Goal: Transaction & Acquisition: Purchase product/service

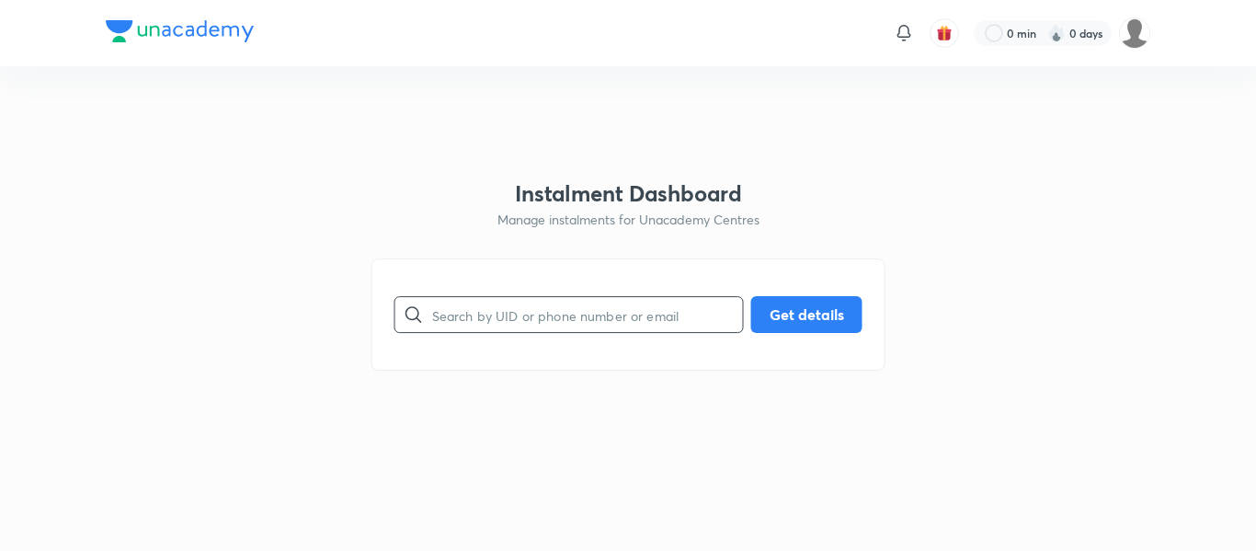
click at [587, 312] on input "text" at bounding box center [587, 315] width 311 height 47
paste input "[EMAIL_ADDRESS][DOMAIN_NAME]"
type input "[EMAIL_ADDRESS][DOMAIN_NAME]"
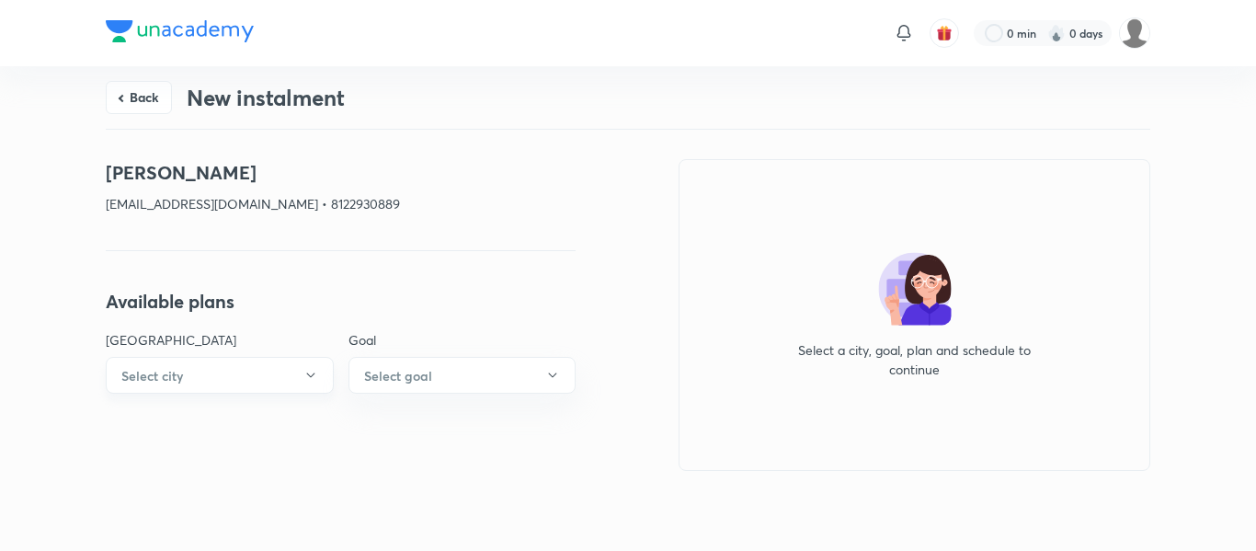
click at [302, 358] on button "Select city" at bounding box center [220, 375] width 228 height 37
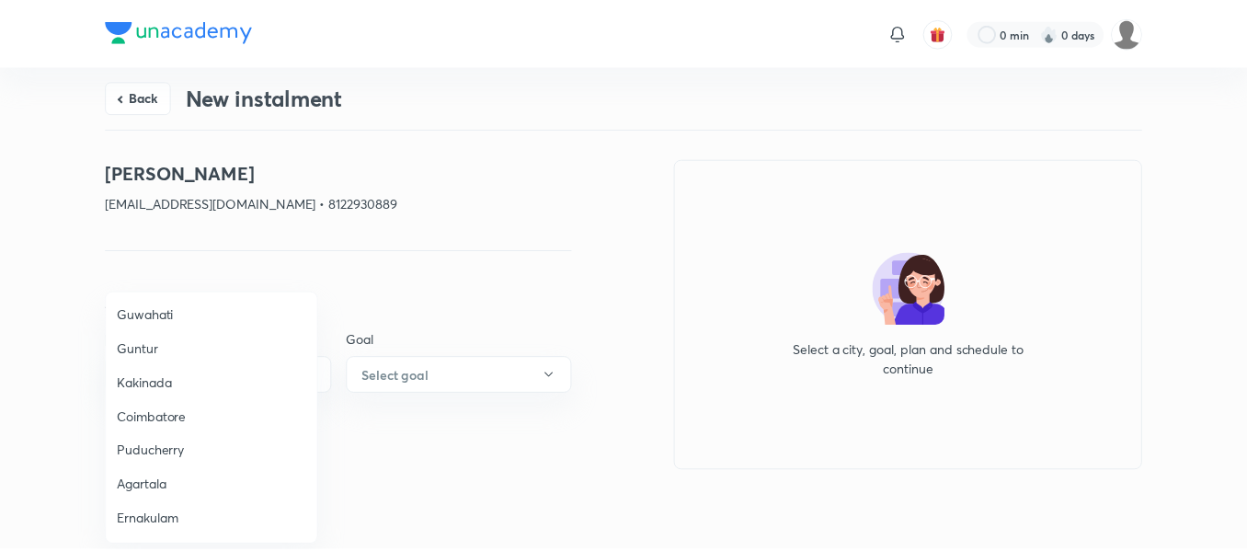
scroll to position [691, 0]
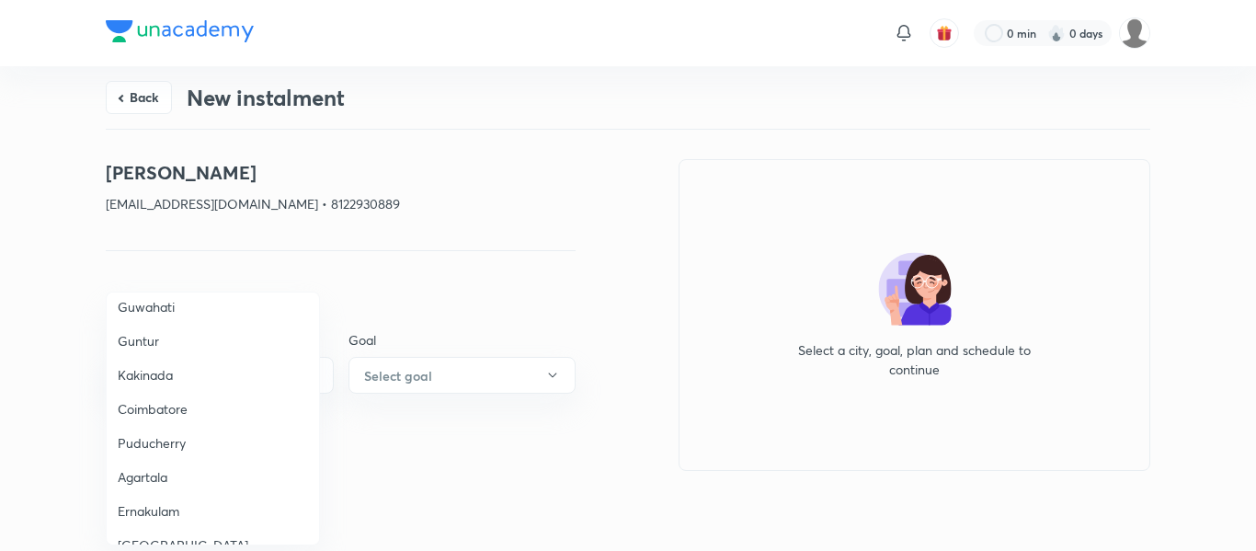
click at [157, 411] on span "Coimbatore" at bounding box center [213, 408] width 190 height 19
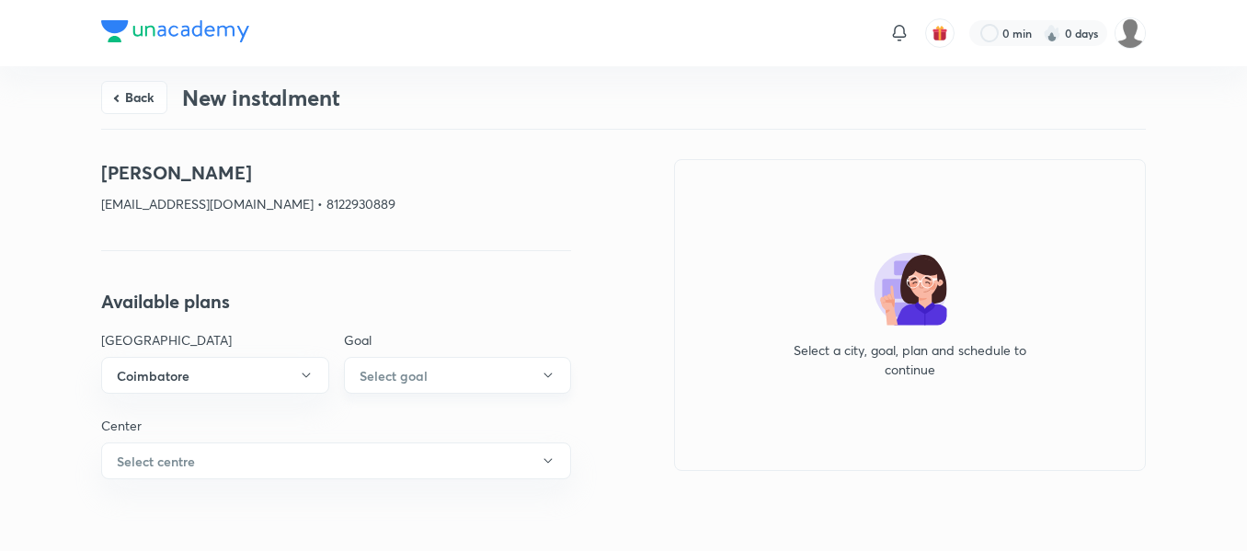
click at [396, 366] on h6 "Select goal" at bounding box center [394, 375] width 68 height 19
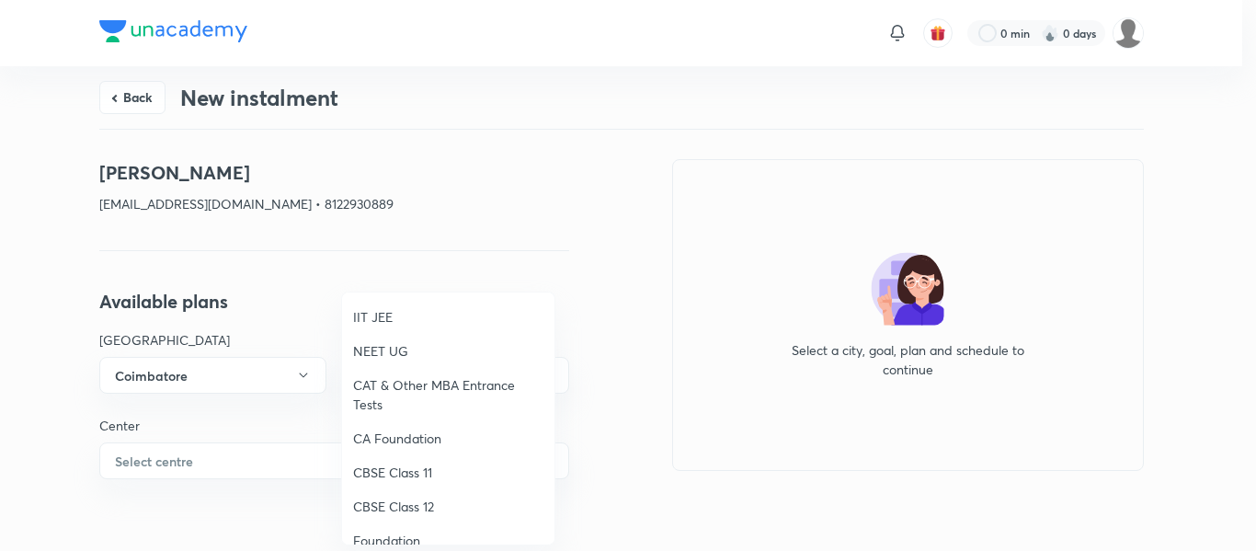
click at [391, 351] on span "NEET UG" at bounding box center [448, 350] width 190 height 19
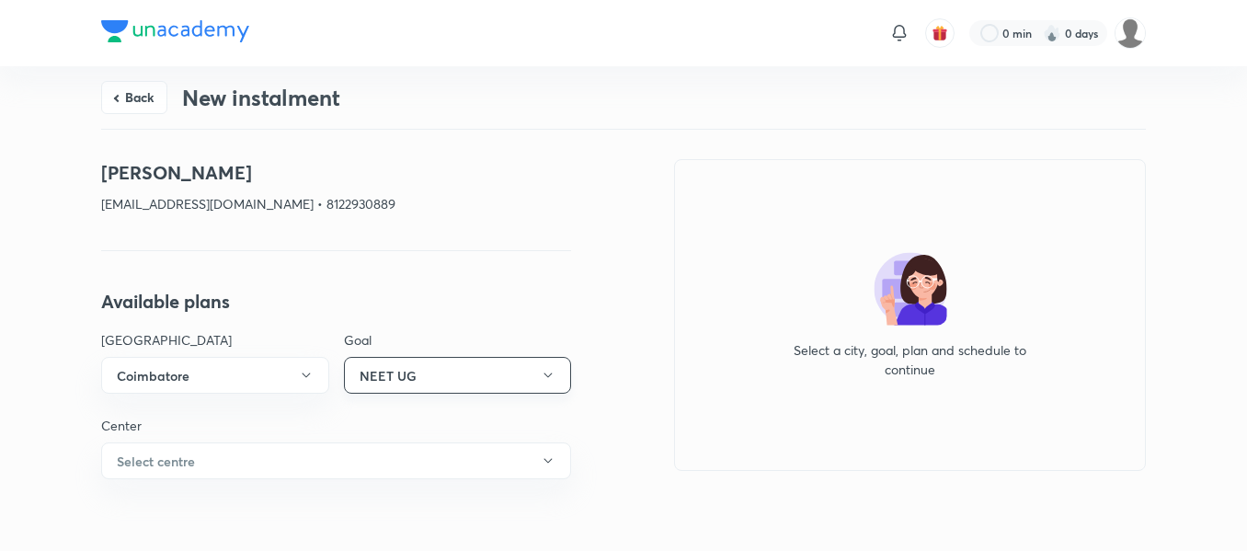
scroll to position [2, 0]
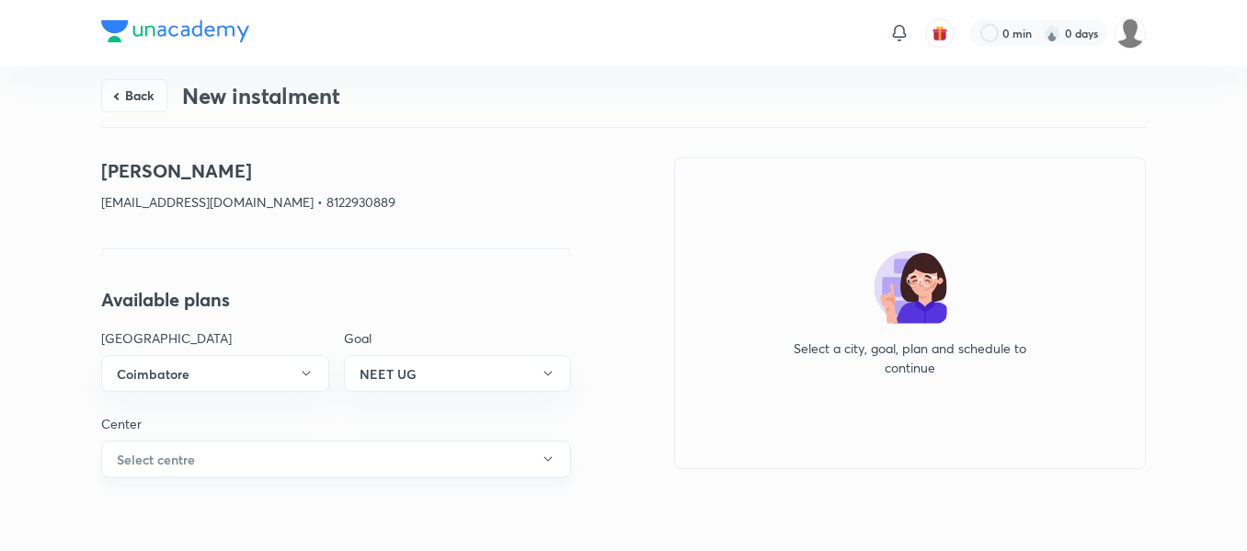
click at [427, 445] on button "Select centre" at bounding box center [336, 459] width 470 height 37
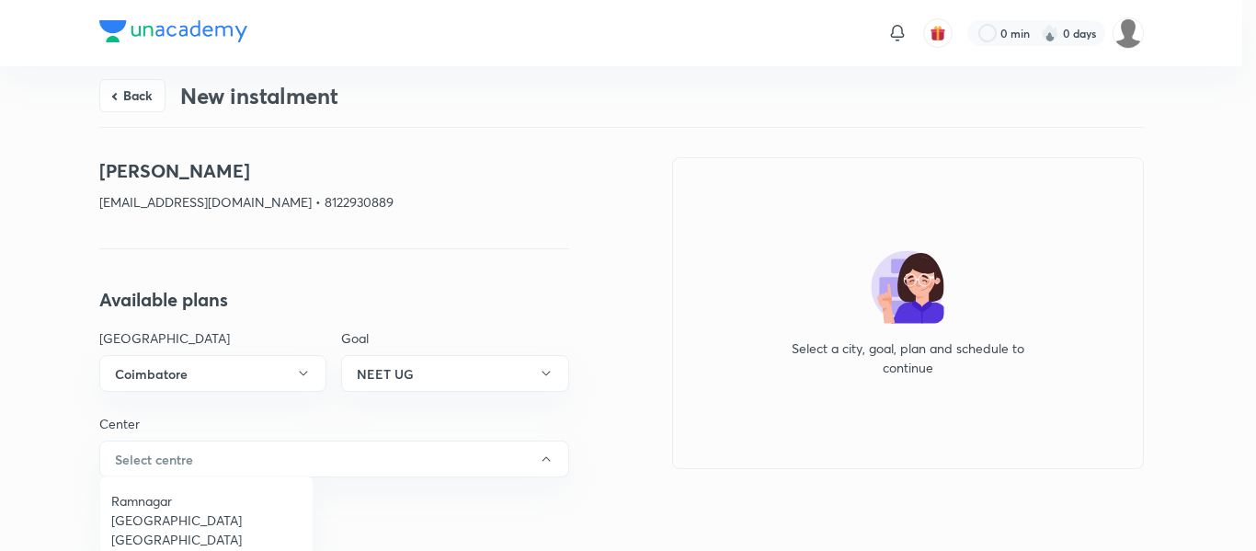
click at [246, 492] on span "Ramnagar [GEOGRAPHIC_DATA] [GEOGRAPHIC_DATA]" at bounding box center [206, 520] width 190 height 58
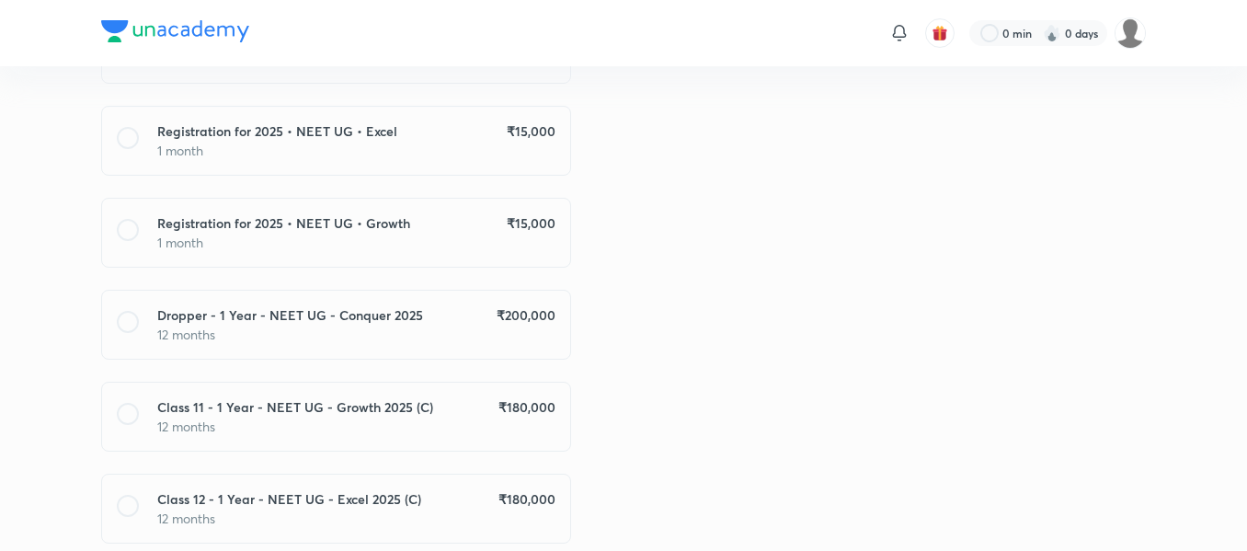
scroll to position [764, 0]
click at [492, 331] on p "12 months" at bounding box center [356, 333] width 398 height 19
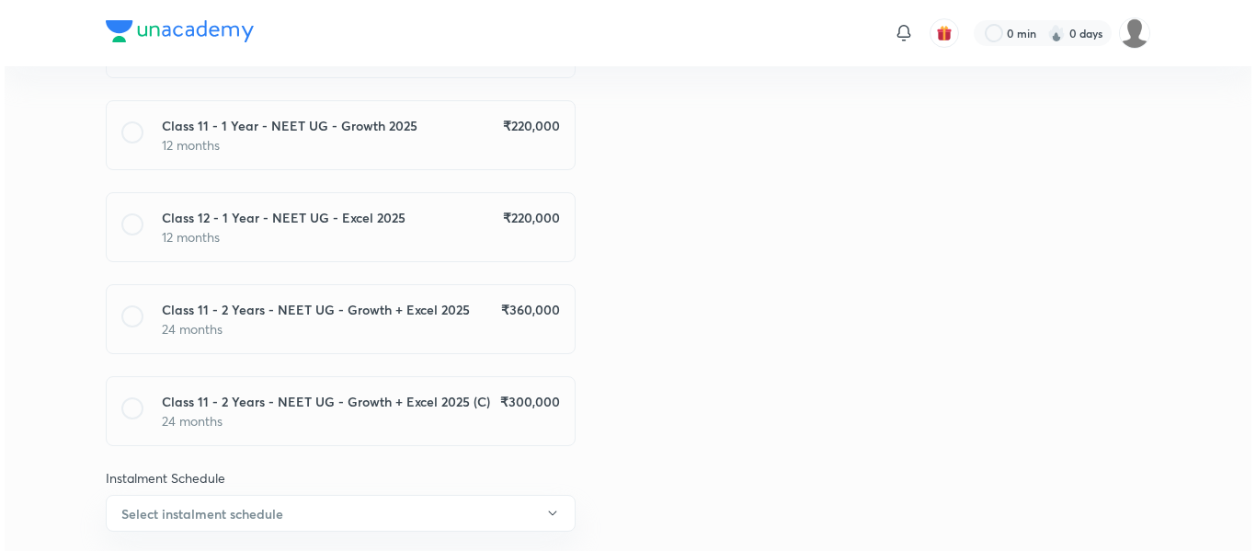
scroll to position [1375, 0]
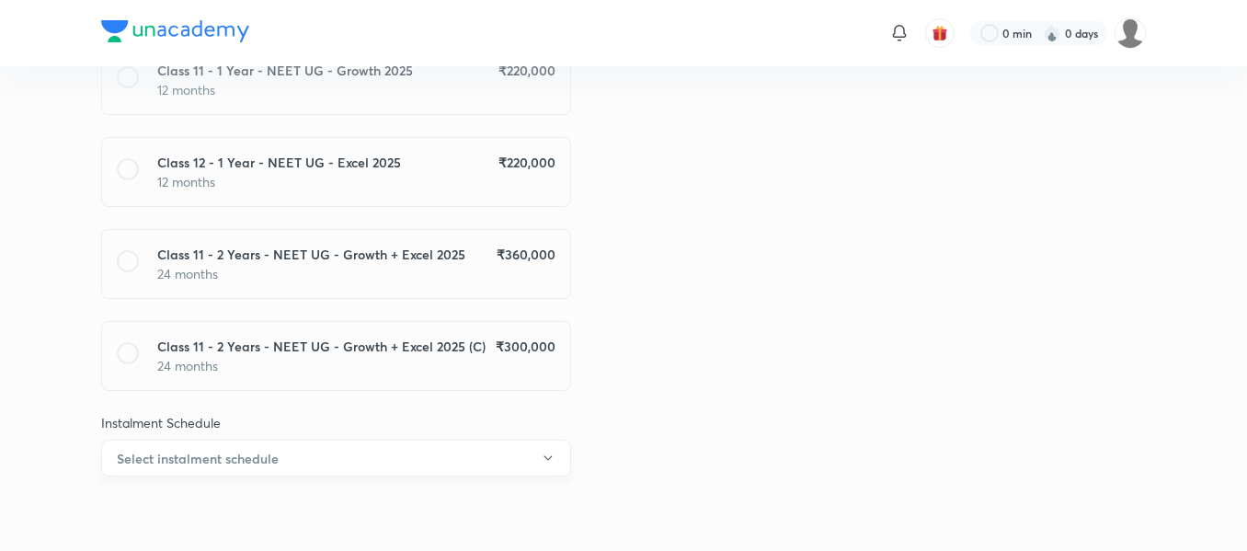
click at [474, 465] on button "Select instalment schedule" at bounding box center [336, 458] width 470 height 37
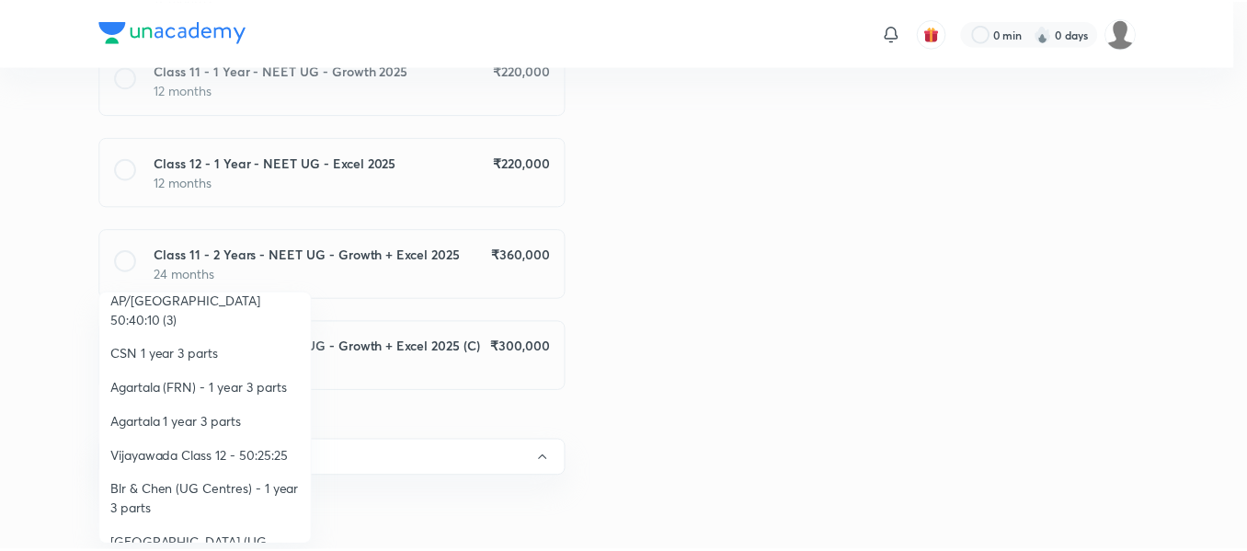
scroll to position [393, 0]
click at [239, 444] on span "Vijayawada Class 12 - 50:25:25" at bounding box center [206, 453] width 190 height 19
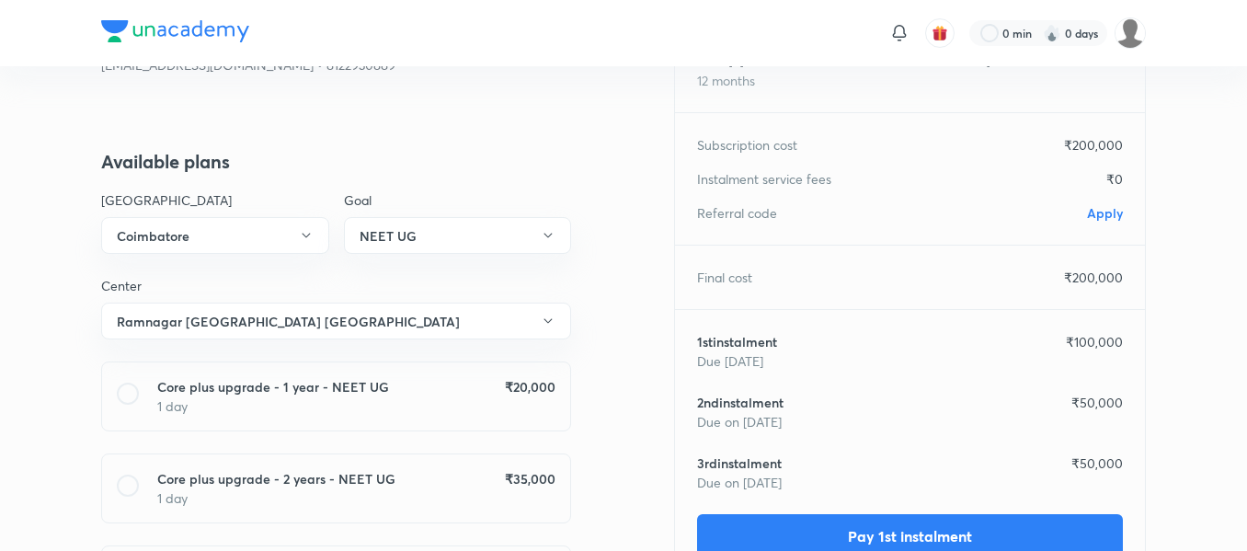
scroll to position [0, 0]
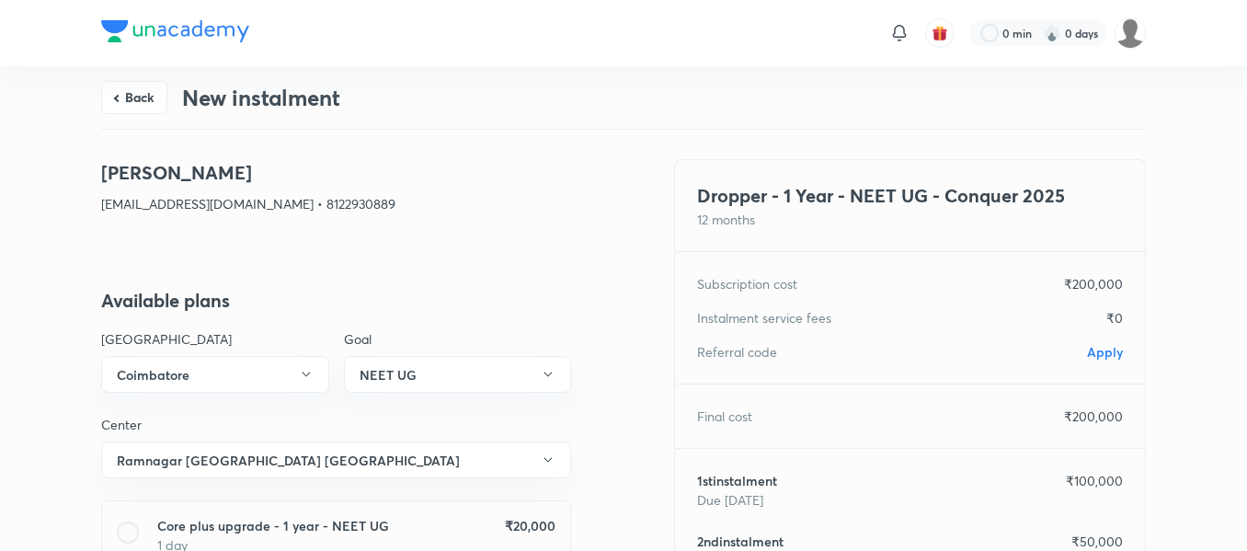
click at [1114, 353] on span "Apply" at bounding box center [1105, 351] width 36 height 17
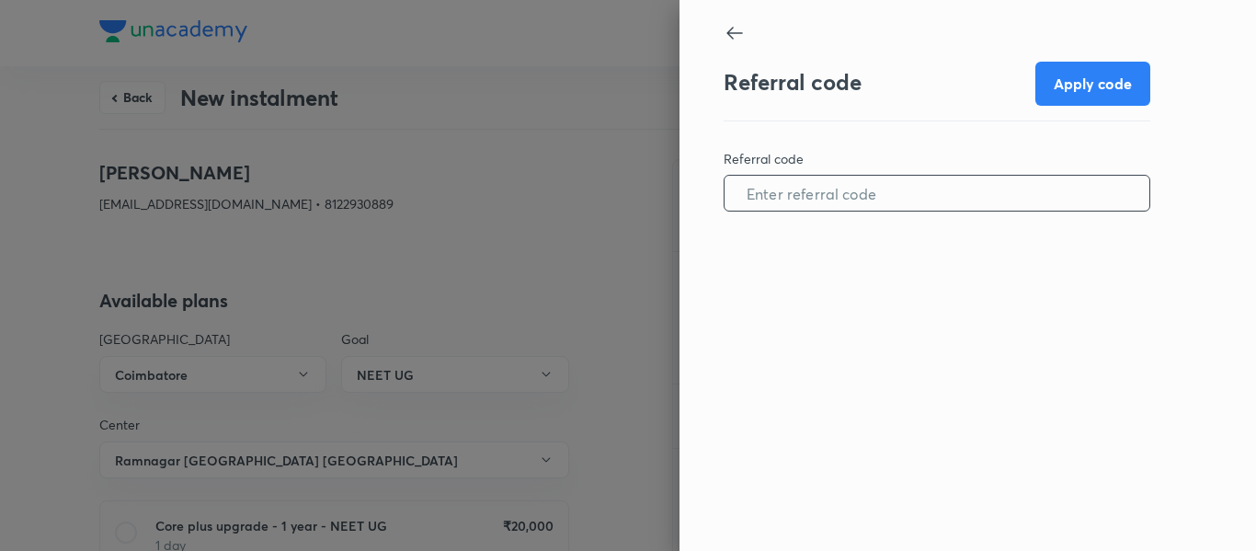
click at [918, 210] on input "text" at bounding box center [937, 193] width 425 height 47
paste input "COIM0975K08UJI"
type input "COIM0975K08UJI"
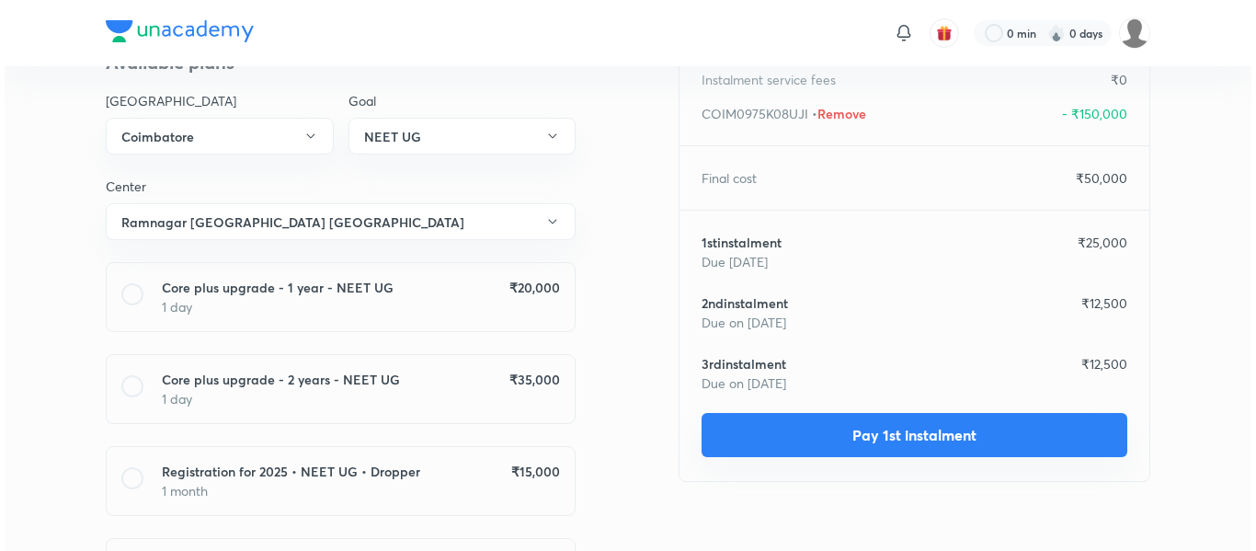
scroll to position [258, 0]
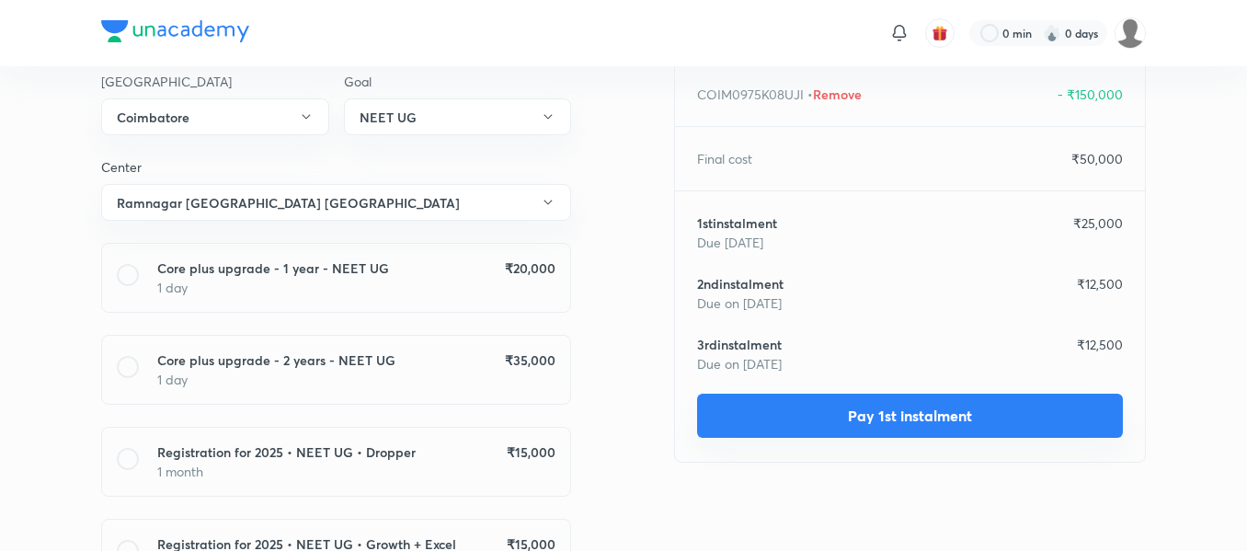
click at [769, 414] on button "Pay 1st instalment" at bounding box center [910, 416] width 426 height 44
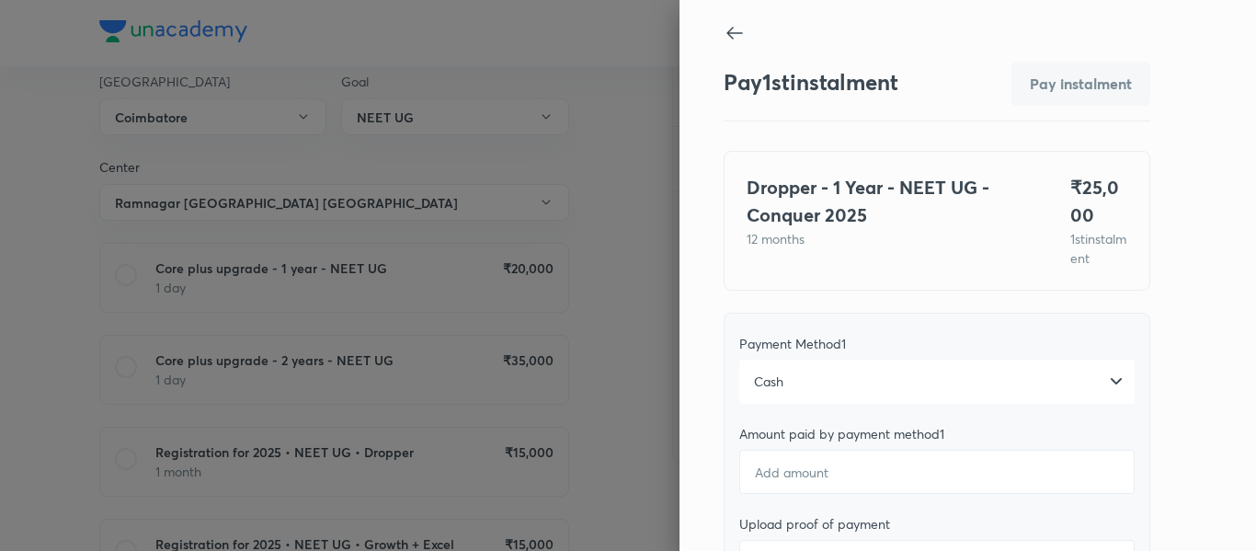
click at [769, 404] on div "Cash" at bounding box center [936, 382] width 395 height 44
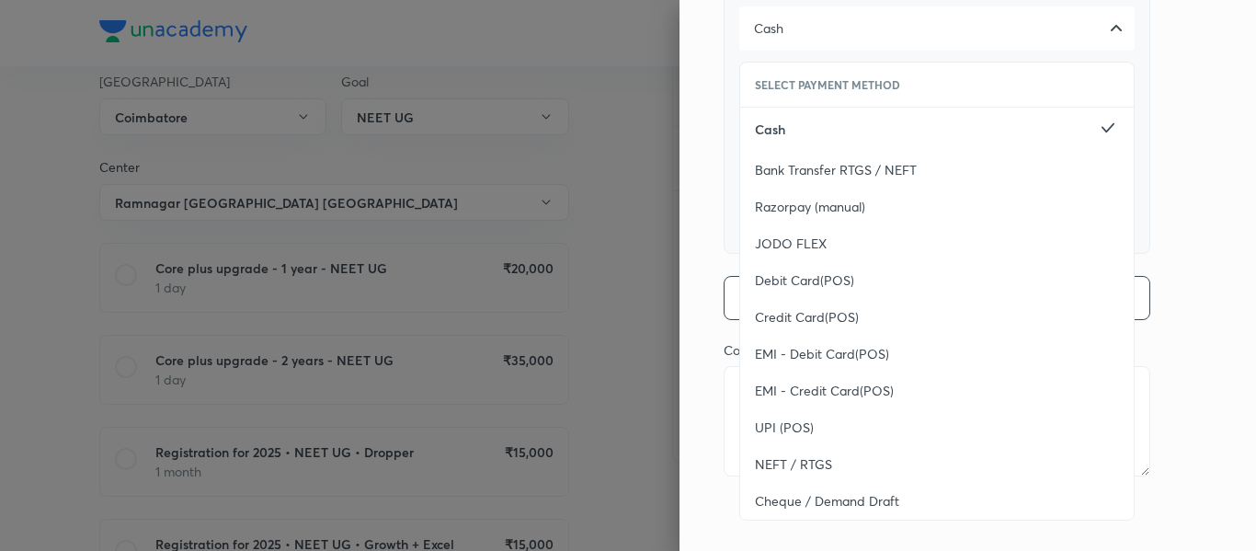
scroll to position [354, 0]
click at [769, 431] on div "UPI (POS)" at bounding box center [937, 426] width 394 height 37
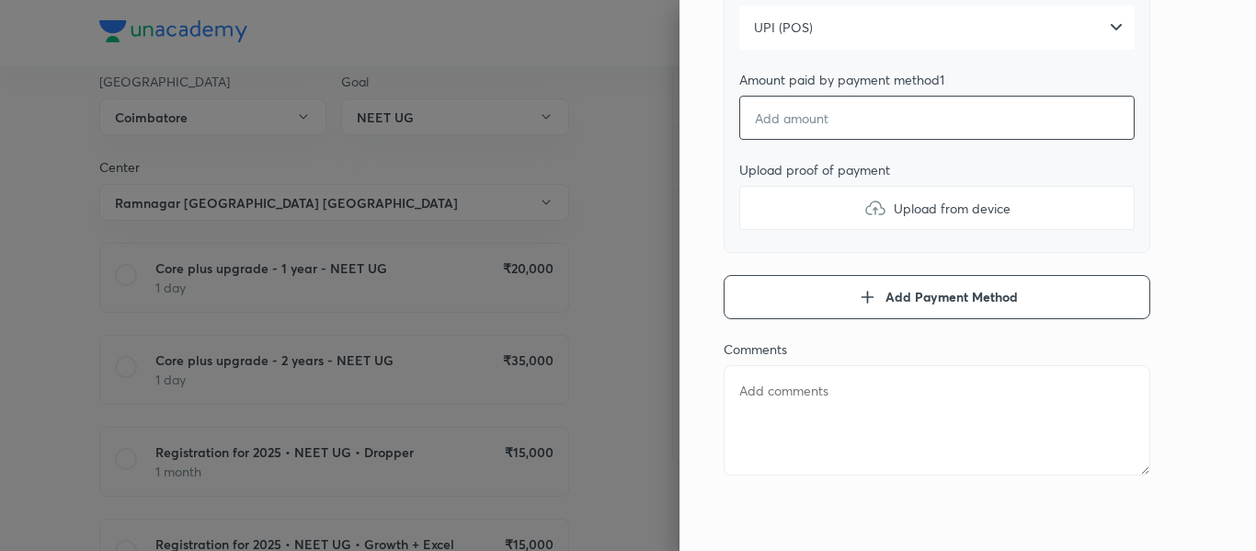
click at [812, 140] on input "number" at bounding box center [936, 118] width 395 height 44
type textarea "x"
type input "2"
type textarea "x"
type input "25"
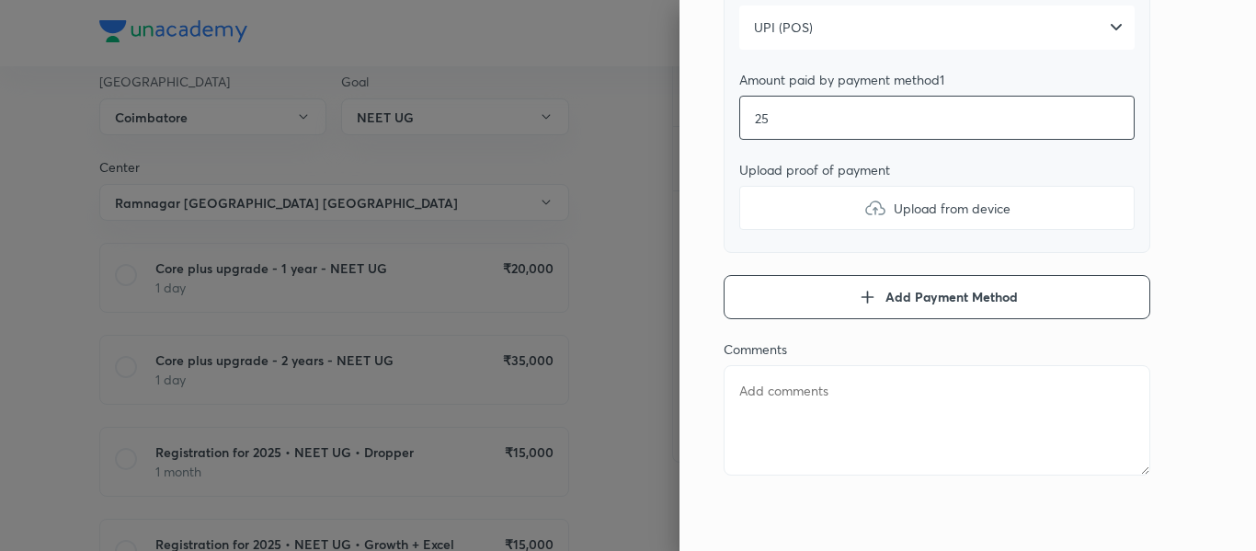
type textarea "x"
type input "250"
type textarea "x"
type input "2500"
type textarea "x"
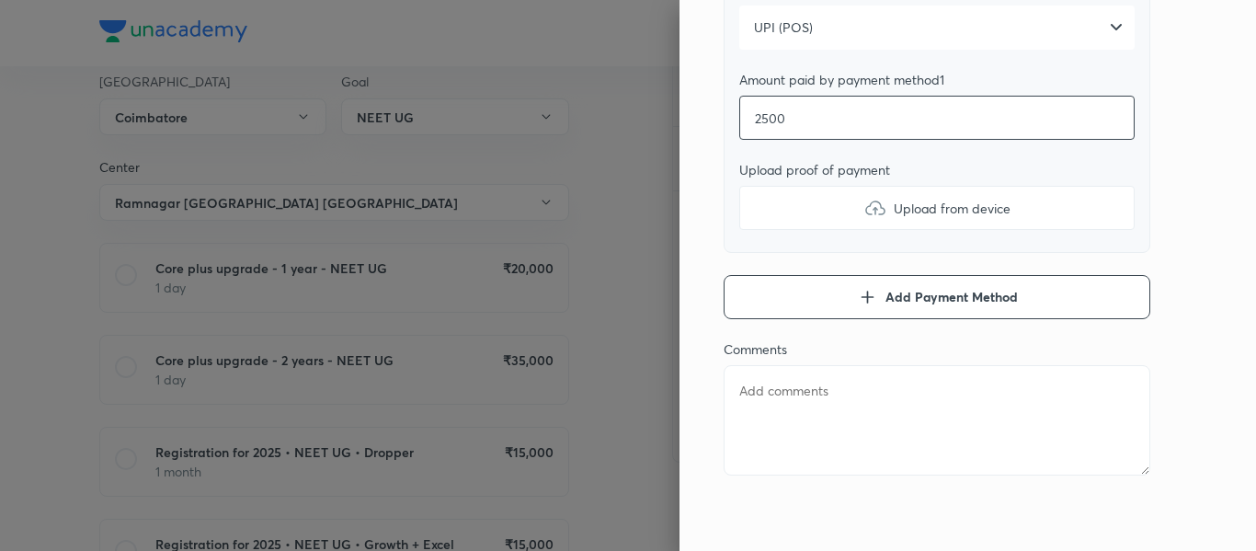
type input "25000"
type textarea "x"
type input "25000"
click at [786, 230] on label "Upload from device" at bounding box center [936, 208] width 395 height 44
click at [0, 0] on input "Upload from device" at bounding box center [0, 0] width 0 height 0
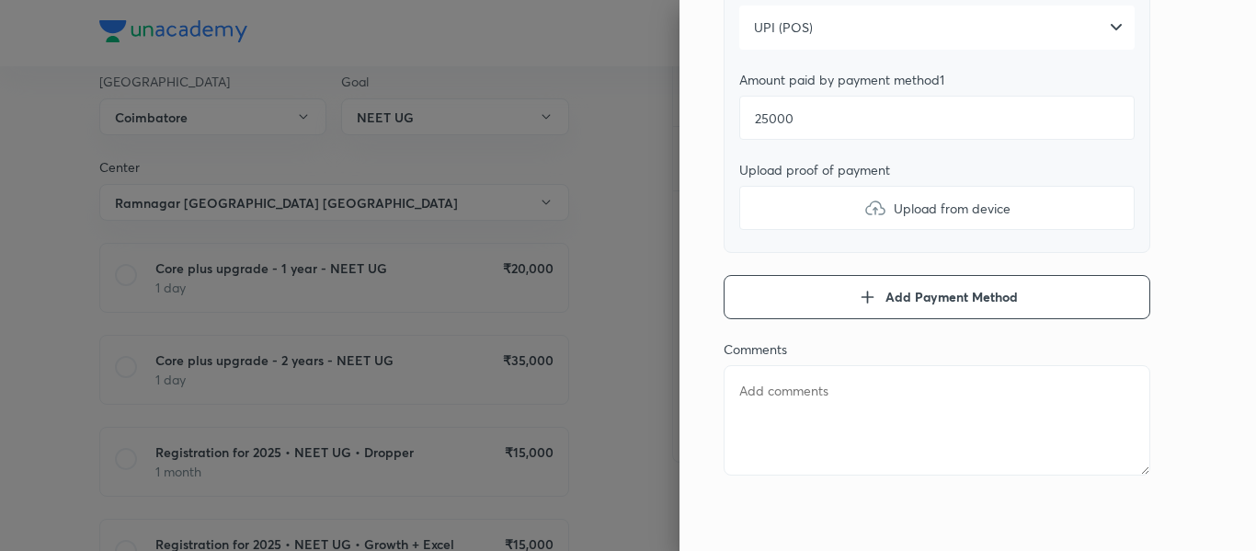
type textarea "x"
click at [755, 418] on textarea at bounding box center [937, 420] width 427 height 110
type textarea "1"
type textarea "x"
type textarea "1s"
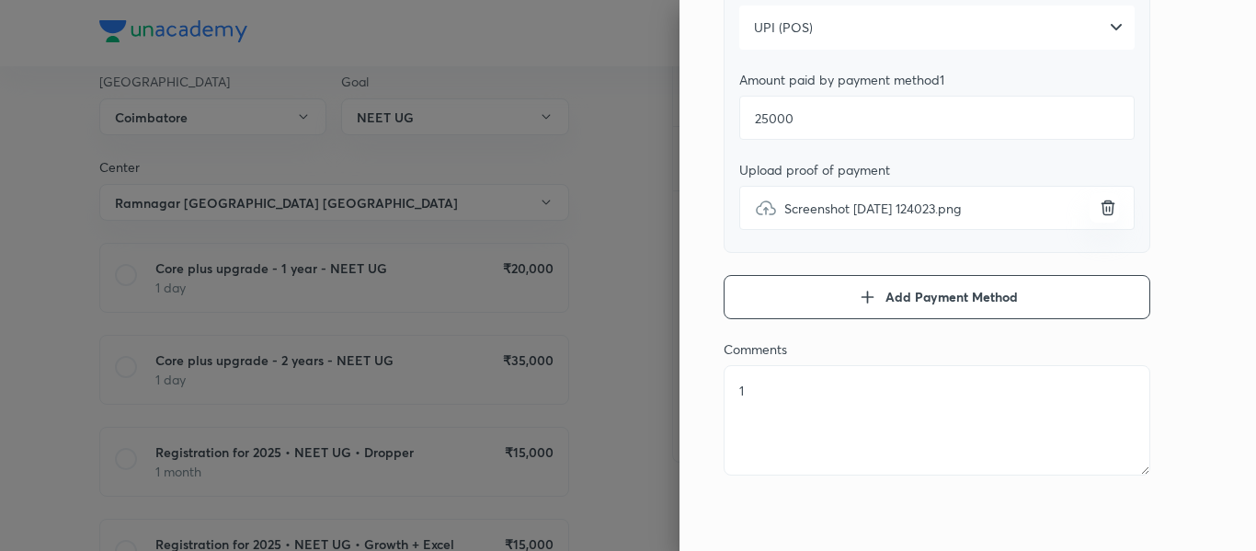
type textarea "x"
type textarea "1st"
type textarea "x"
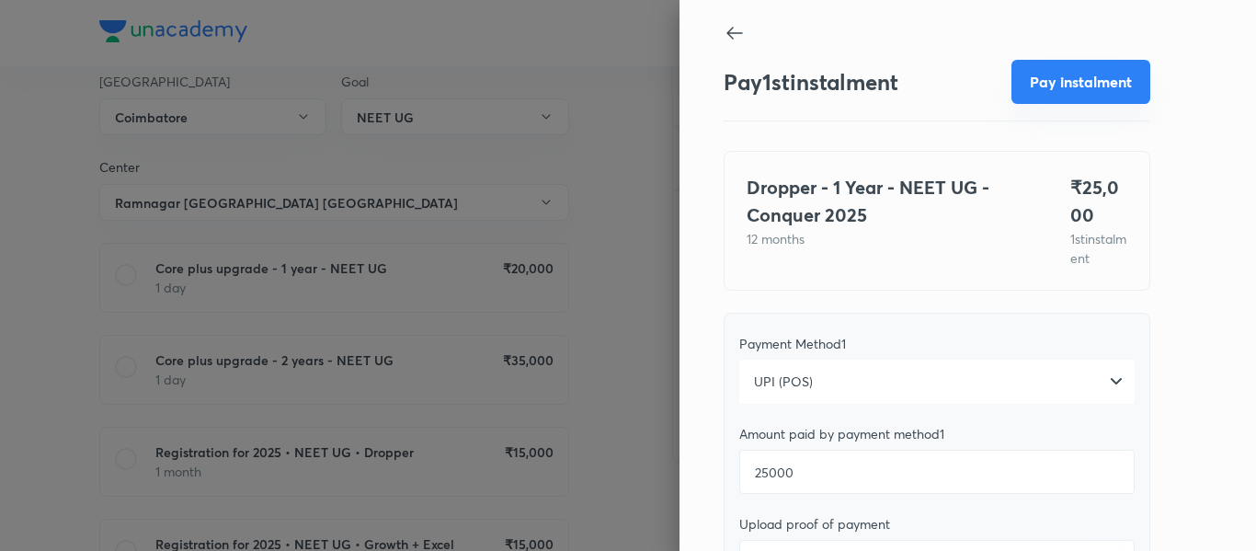
type textarea "1st"
click at [1058, 88] on button "Pay instalment" at bounding box center [1081, 82] width 139 height 44
